Goal: Task Accomplishment & Management: Use online tool/utility

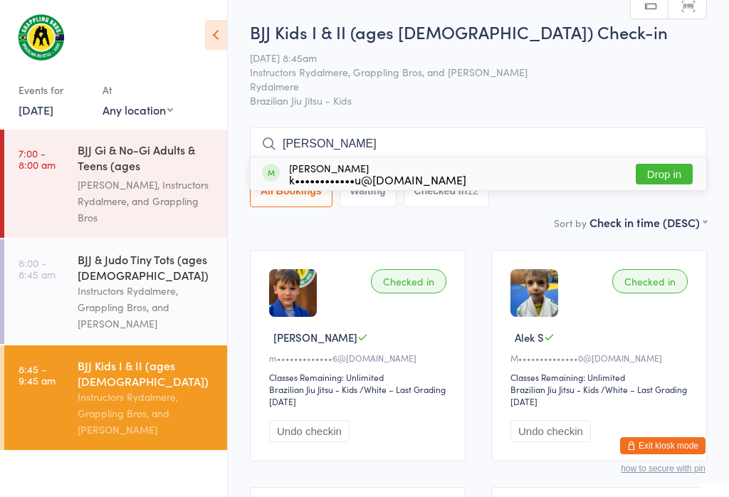
type input "[PERSON_NAME]"
click at [665, 169] on button "Drop in" at bounding box center [663, 174] width 57 height 21
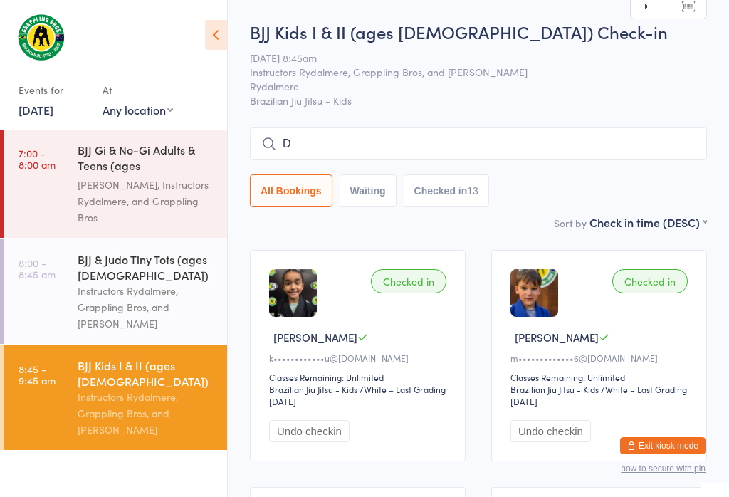
type input "D"
click at [90, 176] on div "[PERSON_NAME], Instructors Rydalmere, and Grappling Bros" at bounding box center [146, 200] width 137 height 49
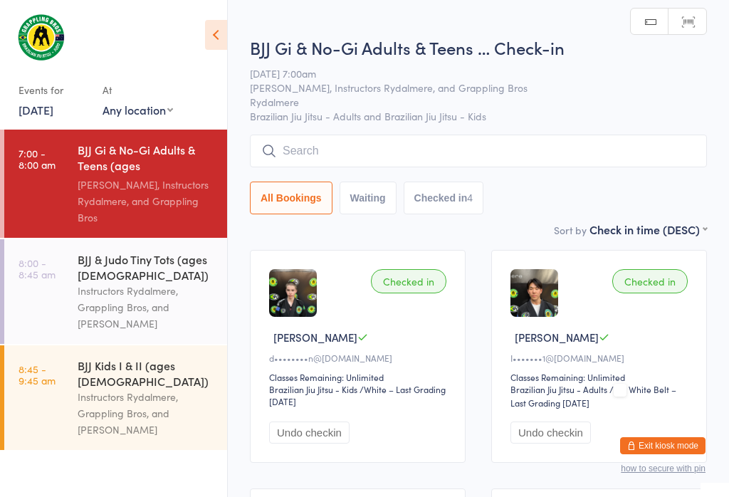
click at [443, 149] on input "search" at bounding box center [478, 150] width 457 height 33
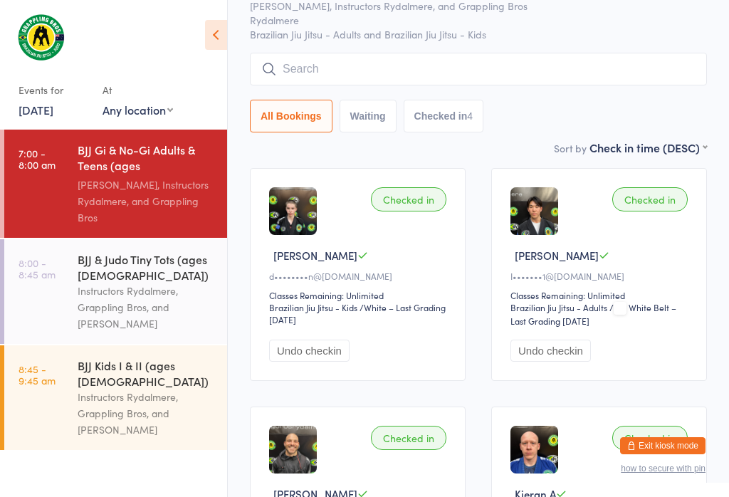
scroll to position [136, 0]
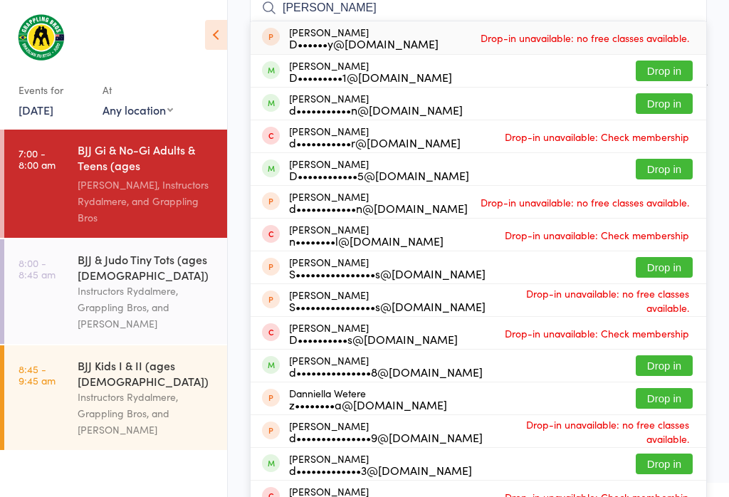
type input "[PERSON_NAME]"
click at [667, 160] on button "Drop in" at bounding box center [663, 169] width 57 height 21
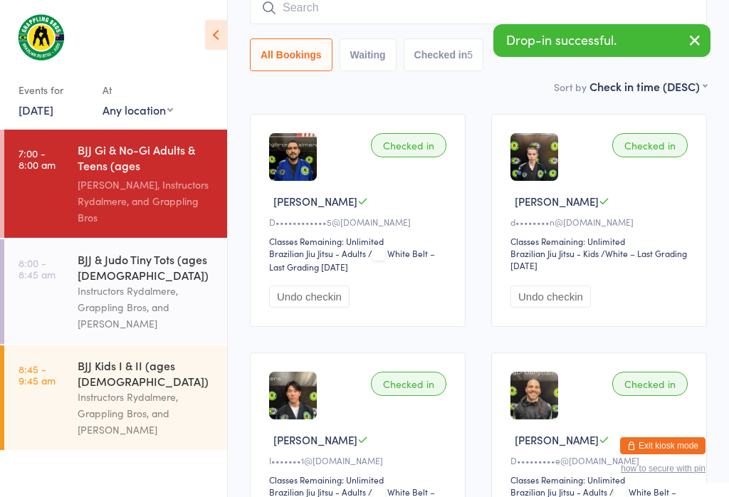
click at [105, 389] on div "Instructors Rydalmere, Grappling Bros, and [PERSON_NAME]" at bounding box center [146, 413] width 137 height 49
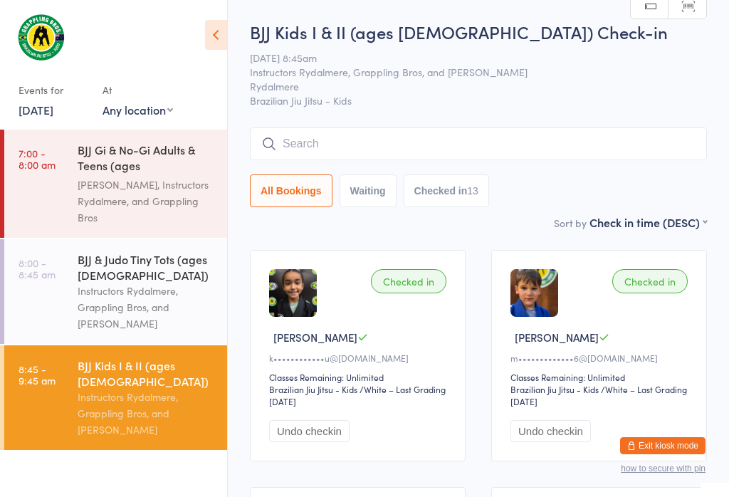
click at [586, 137] on input "search" at bounding box center [478, 143] width 457 height 33
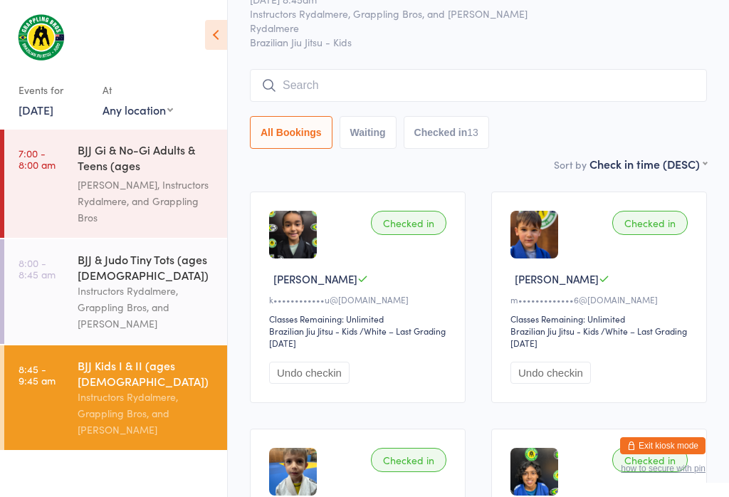
scroll to position [129, 0]
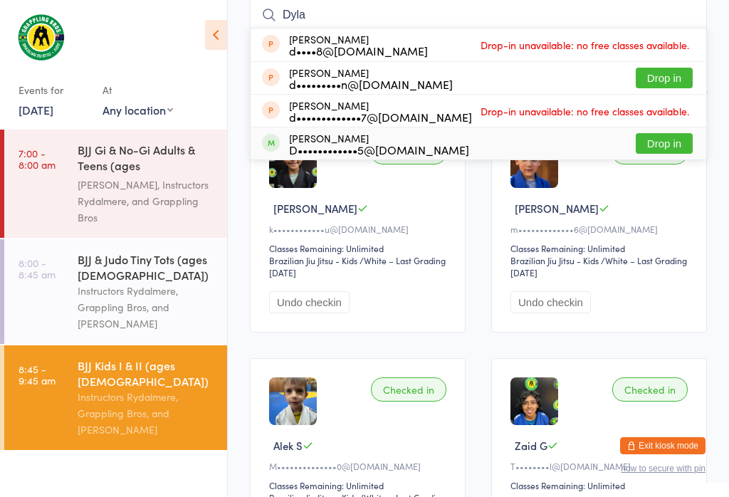
type input "Dyla"
click at [660, 138] on button "Drop in" at bounding box center [663, 143] width 57 height 21
